Goal: Information Seeking & Learning: Learn about a topic

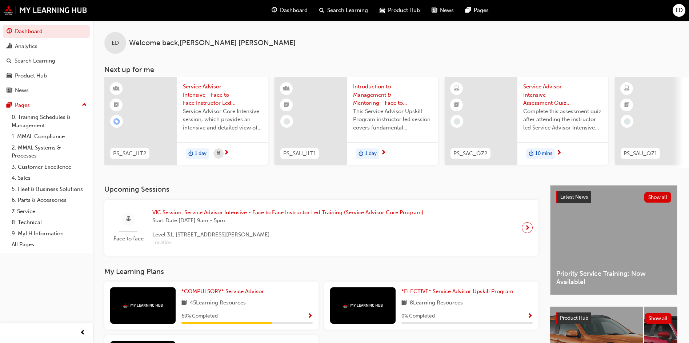
click at [432, 183] on div "ED Welcome back , [PERSON_NAME] Next up for me PS_SAC_ILT2 Service Advisor Inte…" at bounding box center [391, 102] width 597 height 165
click at [48, 51] on link "Analytics" at bounding box center [46, 46] width 87 height 13
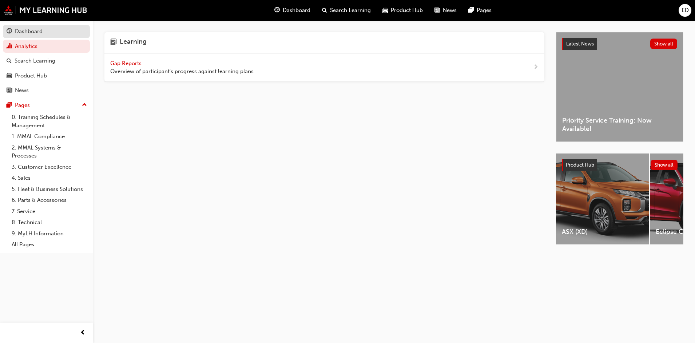
click at [55, 36] on link "Dashboard" at bounding box center [46, 31] width 87 height 13
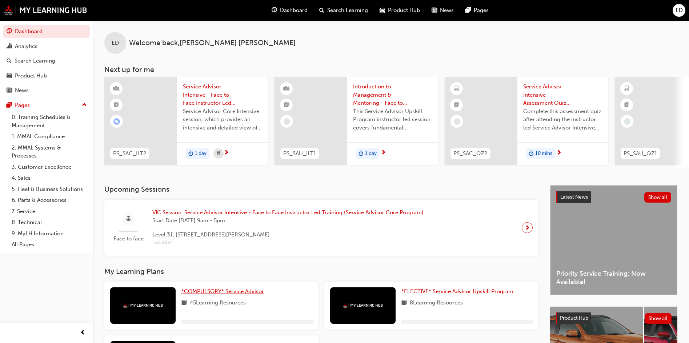
click at [210, 295] on span "*COMPULSORY* Service Advisor" at bounding box center [223, 291] width 83 height 7
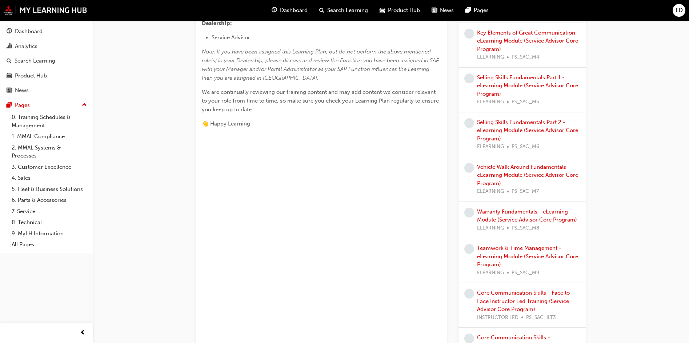
scroll to position [364, 0]
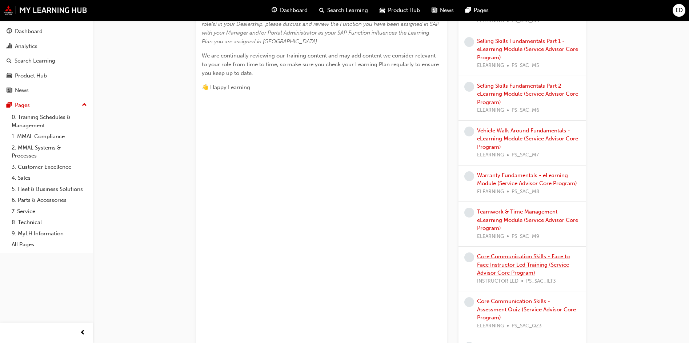
click at [511, 266] on link "Core Communication Skills - Face to Face Instructor Led Training (Service Advis…" at bounding box center [523, 264] width 93 height 23
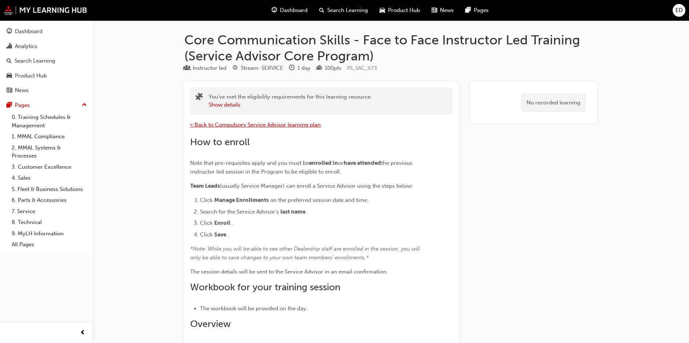
click at [259, 127] on span "< Back to Compulsory Service Advisor learning plan" at bounding box center [255, 125] width 131 height 7
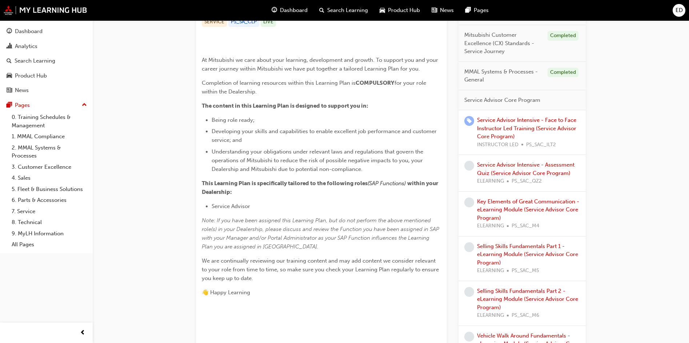
scroll to position [182, 0]
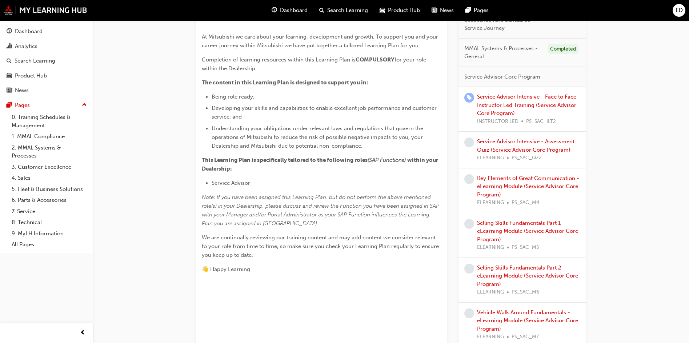
click at [554, 109] on div "Service Advisor Intensive - Face to Face Instructor Led Training (Service Advis…" at bounding box center [528, 109] width 103 height 33
click at [553, 106] on link "Service Advisor Intensive - Face to Face Instructor Led Training (Service Advis…" at bounding box center [526, 104] width 99 height 23
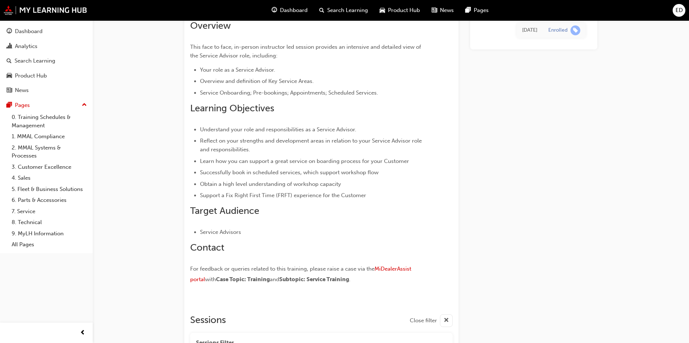
scroll to position [300, 0]
